Goal: Information Seeking & Learning: Understand process/instructions

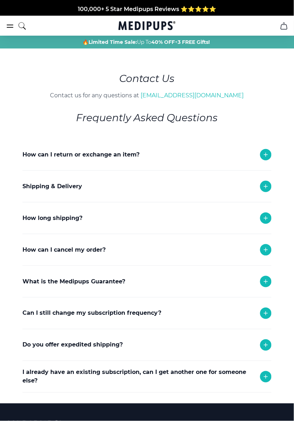
click at [83, 254] on div "How can I cancel my order?" at bounding box center [146, 249] width 249 height 31
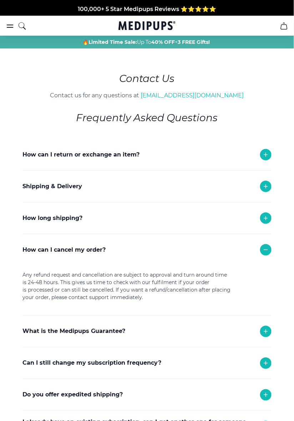
click at [112, 369] on div "Can I still change my subscription frequency?" at bounding box center [146, 363] width 249 height 31
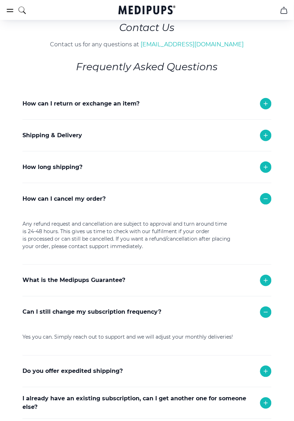
scroll to position [281, 0]
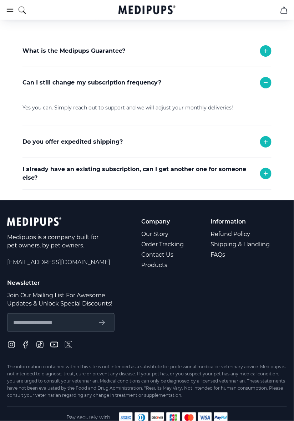
click at [68, 262] on span "[EMAIL_ADDRESS][DOMAIN_NAME]" at bounding box center [58, 262] width 103 height 8
click at [41, 263] on span "[EMAIL_ADDRESS][DOMAIN_NAME]" at bounding box center [58, 262] width 103 height 8
click at [38, 263] on span "[EMAIL_ADDRESS][DOMAIN_NAME]" at bounding box center [58, 262] width 103 height 8
click at [41, 263] on span "[EMAIL_ADDRESS][DOMAIN_NAME]" at bounding box center [58, 262] width 103 height 8
click at [40, 266] on div "Medipups is a company built for pet owners, by pet owners. [EMAIL_ADDRESS][DOMA…" at bounding box center [58, 243] width 103 height 53
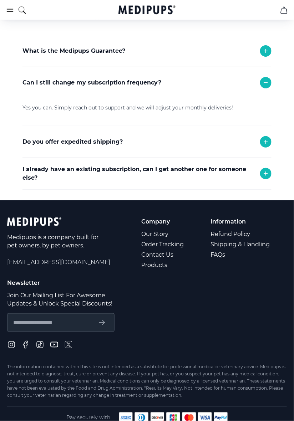
click at [38, 261] on span "[EMAIL_ADDRESS][DOMAIN_NAME]" at bounding box center [58, 262] width 103 height 8
click at [165, 255] on link "Contact Us" at bounding box center [162, 255] width 43 height 10
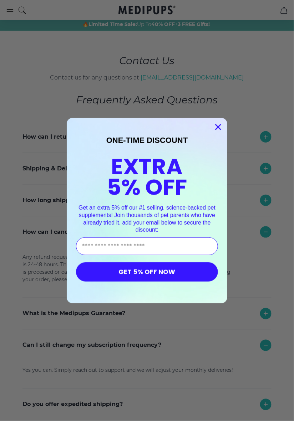
scroll to position [88, 0]
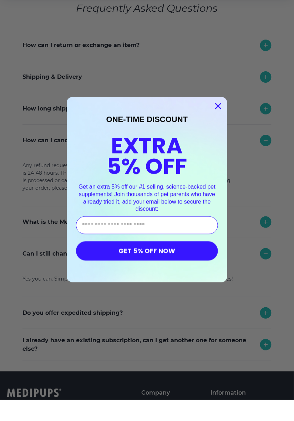
click at [220, 130] on circle "Close dialog" at bounding box center [218, 127] width 12 height 12
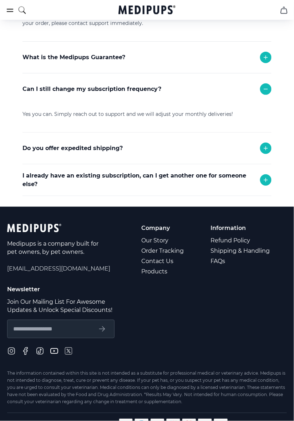
scroll to position [281, 0]
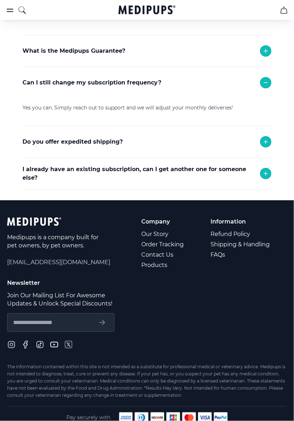
click at [58, 265] on span "[EMAIL_ADDRESS][DOMAIN_NAME]" at bounding box center [58, 262] width 103 height 8
click at [57, 265] on span "[EMAIL_ADDRESS][DOMAIN_NAME]" at bounding box center [58, 262] width 103 height 8
click at [59, 265] on span "[EMAIL_ADDRESS][DOMAIN_NAME]" at bounding box center [58, 262] width 103 height 8
click at [58, 263] on span "[EMAIL_ADDRESS][DOMAIN_NAME]" at bounding box center [58, 262] width 103 height 8
click at [57, 261] on span "[EMAIL_ADDRESS][DOMAIN_NAME]" at bounding box center [58, 262] width 103 height 8
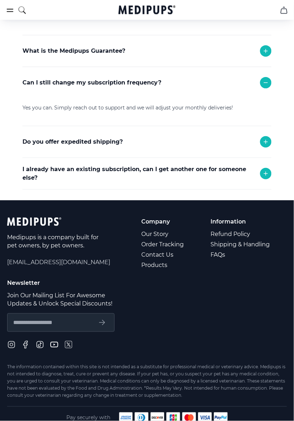
click at [53, 262] on span "[EMAIL_ADDRESS][DOMAIN_NAME]" at bounding box center [58, 262] width 103 height 8
click at [55, 261] on span "[EMAIL_ADDRESS][DOMAIN_NAME]" at bounding box center [58, 262] width 103 height 8
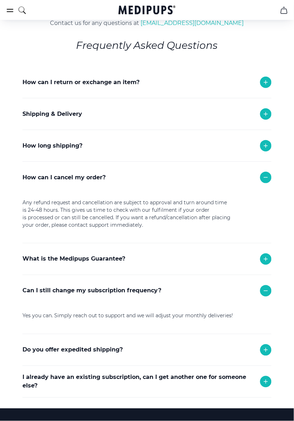
scroll to position [0, 0]
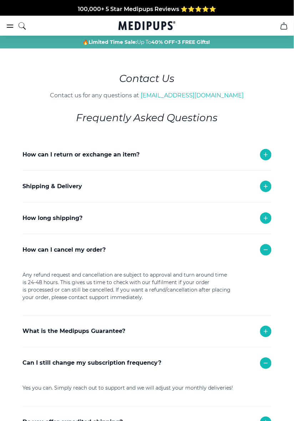
click at [11, 29] on icon "burger-menu" at bounding box center [10, 26] width 9 height 9
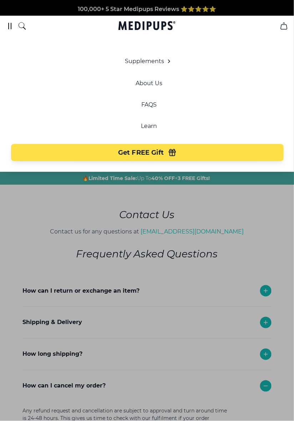
click at [13, 26] on icon "burger-menu" at bounding box center [10, 26] width 9 height 9
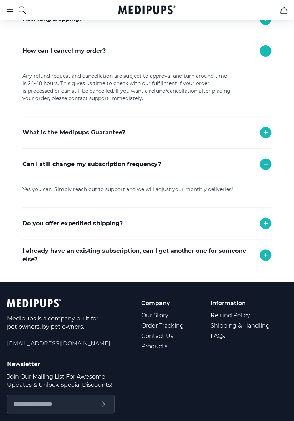
scroll to position [281, 0]
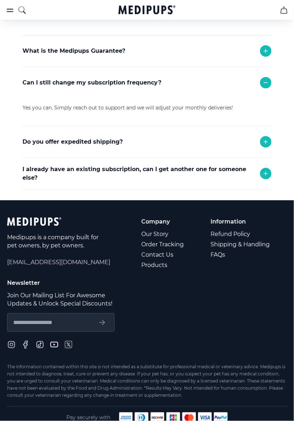
click at [57, 267] on div "Medipups is a company built for pet owners, by pet owners. [EMAIL_ADDRESS][DOMA…" at bounding box center [58, 243] width 103 height 53
click at [66, 268] on div "Medipups is a company built for pet owners, by pet owners. [EMAIL_ADDRESS][DOMA…" at bounding box center [58, 243] width 103 height 53
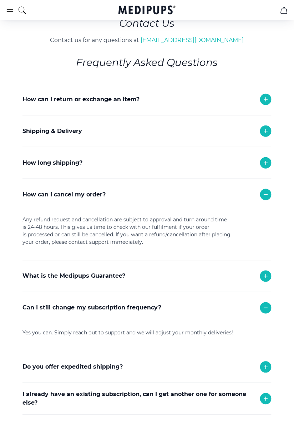
scroll to position [0, 0]
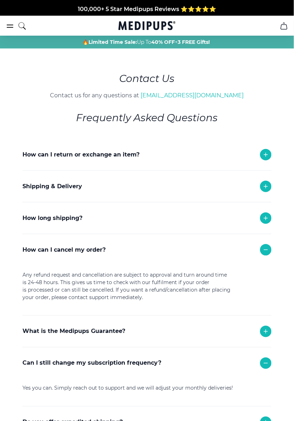
click at [13, 26] on icon "burger-menu" at bounding box center [10, 26] width 9 height 9
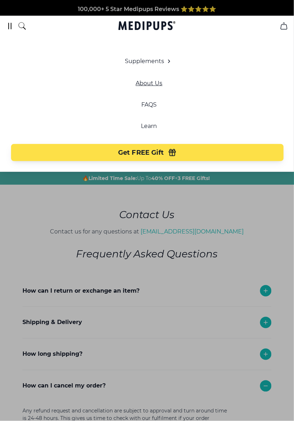
click at [159, 85] on link "About Us" at bounding box center [149, 83] width 27 height 7
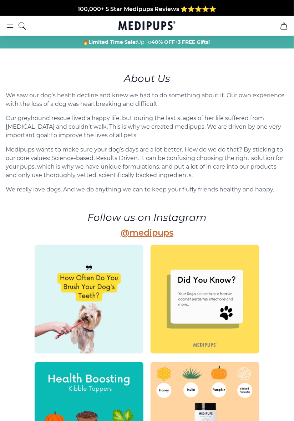
click at [13, 27] on icon "burger-menu" at bounding box center [10, 26] width 9 height 9
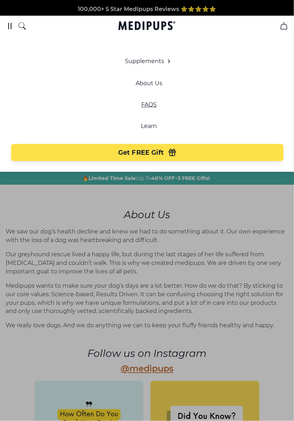
click at [154, 107] on link "FAQS" at bounding box center [149, 104] width 15 height 7
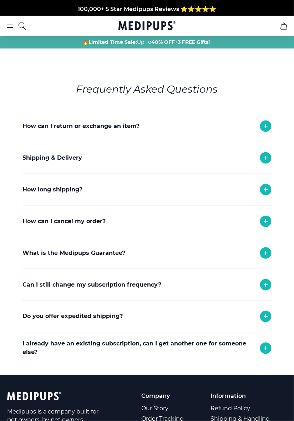
click at [88, 286] on p "Can I still change my subscription frequency?" at bounding box center [91, 285] width 139 height 9
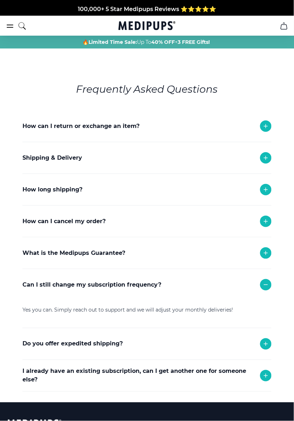
click at [269, 287] on icon at bounding box center [265, 285] width 9 height 9
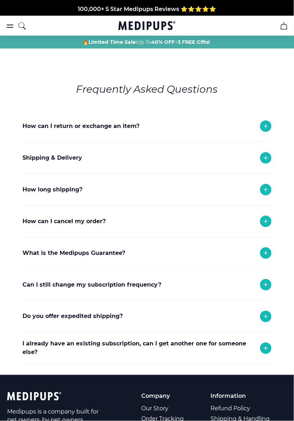
click at [268, 288] on icon at bounding box center [265, 285] width 9 height 9
